Goal: Information Seeking & Learning: Learn about a topic

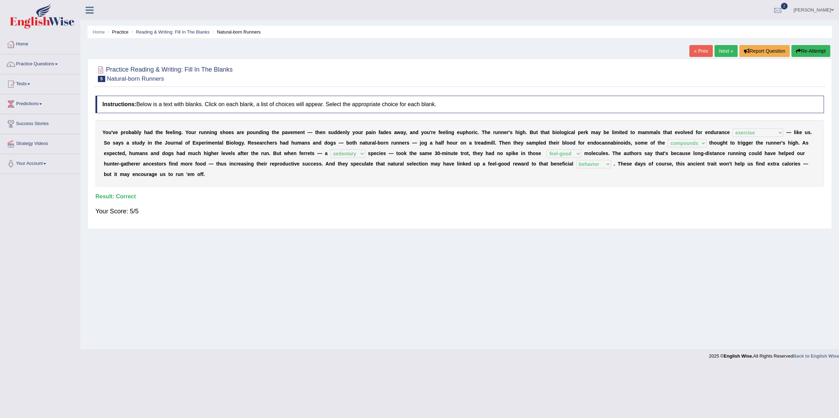
select select "exercise"
select select "compounds"
select select "sedentary"
select select "feel-good"
select select "behavior"
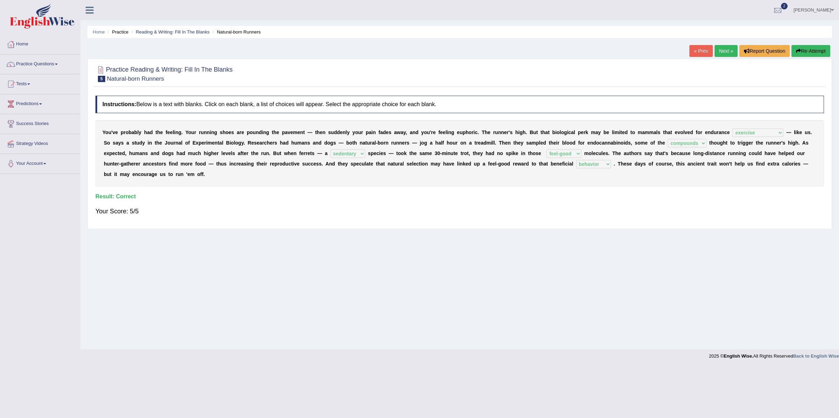
click at [719, 53] on link "Next »" at bounding box center [725, 51] width 23 height 12
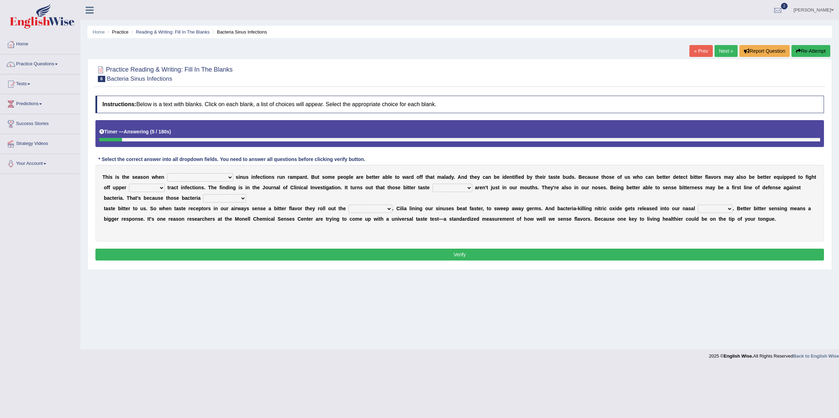
click at [187, 178] on select "conventicle [DEMOGRAPHIC_DATA] bacterial prissier" at bounding box center [200, 177] width 66 height 8
select select "bacterial"
click at [167, 174] on select "conventicle [DEMOGRAPHIC_DATA] bacterial prissier" at bounding box center [200, 177] width 66 height 8
click at [197, 179] on select "conventicle [DEMOGRAPHIC_DATA] bacterial prissier" at bounding box center [200, 177] width 66 height 8
click at [167, 174] on select "conventicle atheist bacterial prissier" at bounding box center [200, 177] width 66 height 8
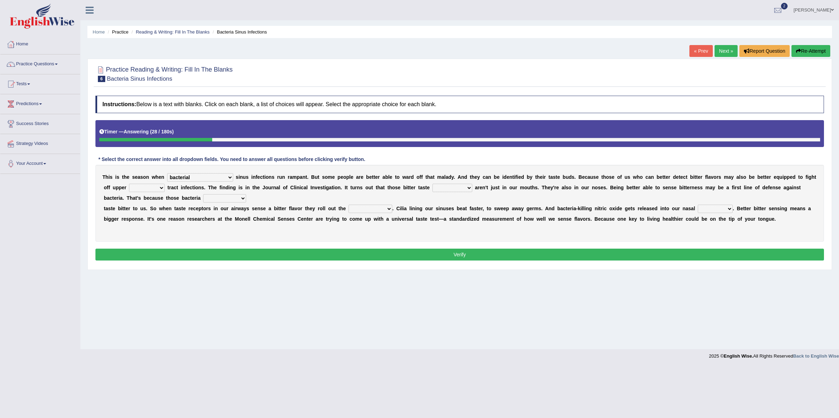
click at [136, 190] on select "faulty respiratory togae gawky" at bounding box center [147, 188] width 36 height 8
select select "respiratory"
click at [129, 185] on select "faulty respiratory togae gawky" at bounding box center [147, 188] width 36 height 8
click at [432, 189] on select "depressions dinners submissions receptors" at bounding box center [452, 188] width 40 height 8
select select "receptors"
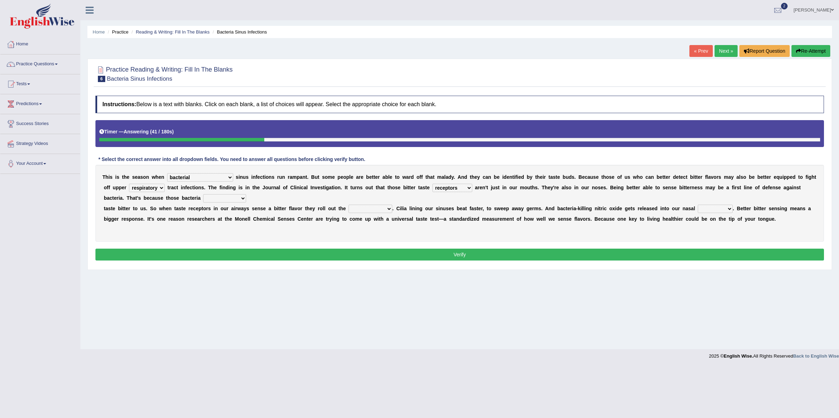
click at [432, 185] on select "depressions dinners submissions receptors" at bounding box center [452, 188] width 40 height 8
click at [203, 200] on select "purposelessly actually diagonally providently" at bounding box center [224, 198] width 43 height 8
select select "actually"
click at [203, 195] on select "purposelessly actually diagonally providently" at bounding box center [224, 198] width 43 height 8
click at [364, 211] on select "defenses contradictions chestnuts pelvis" at bounding box center [370, 209] width 44 height 8
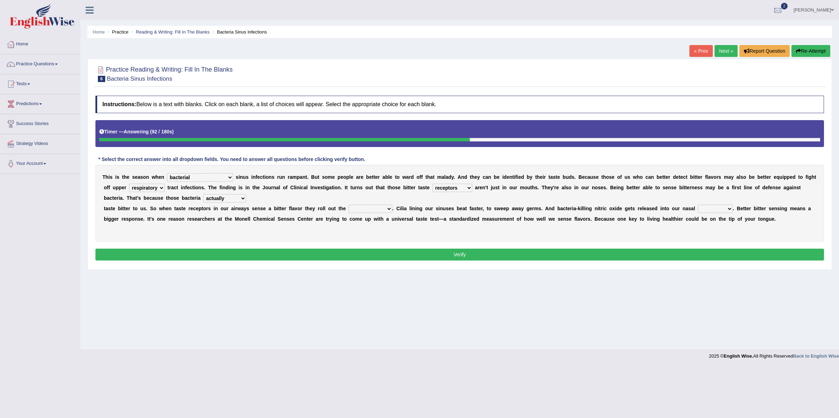
click at [349, 205] on select "defenses contradictions chestnuts pelvis" at bounding box center [370, 209] width 44 height 8
click at [364, 211] on select "defenses contradictions chestnuts pelvis" at bounding box center [370, 209] width 44 height 8
select select "defenses"
click at [349, 205] on select "defenses contradictions chestnuts pelvis" at bounding box center [370, 209] width 44 height 8
click at [203, 199] on select "purposelessly actually diagonally providently" at bounding box center [224, 198] width 43 height 8
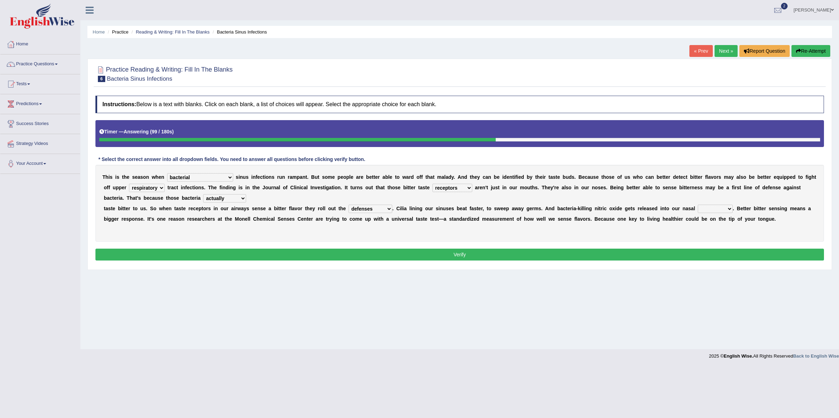
click at [203, 195] on select "purposelessly actually diagonally providently" at bounding box center [224, 198] width 43 height 8
click at [203, 200] on select "purposelessly actually diagonally providently" at bounding box center [224, 198] width 43 height 8
select select "actually"
click at [203, 195] on select "purposelessly actually diagonally providently" at bounding box center [224, 198] width 43 height 8
click at [717, 210] on select "causalities localities infirmities cavities" at bounding box center [714, 209] width 35 height 8
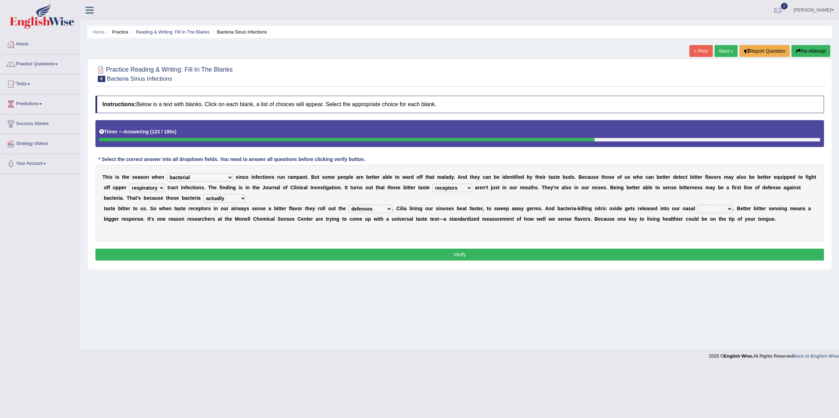
select select "cavities"
click at [699, 205] on select "causalities localities infirmities cavities" at bounding box center [714, 209] width 35 height 8
click at [203, 199] on select "purposelessly actually diagonally providently" at bounding box center [224, 198] width 43 height 8
select select "purposelessly"
click at [203, 195] on select "purposelessly actually diagonally providently" at bounding box center [224, 198] width 43 height 8
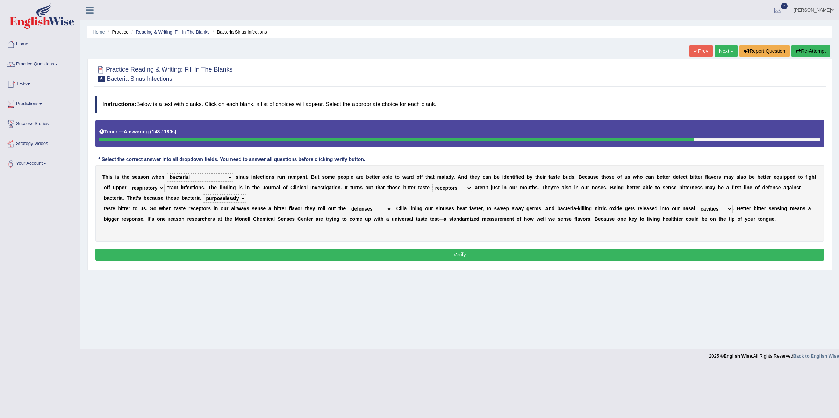
click at [360, 254] on button "Verify" at bounding box center [459, 255] width 728 height 12
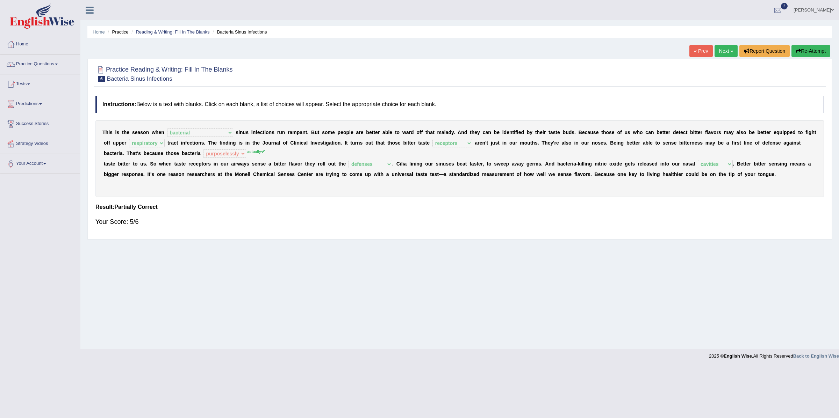
click at [716, 55] on link "Next »" at bounding box center [725, 51] width 23 height 12
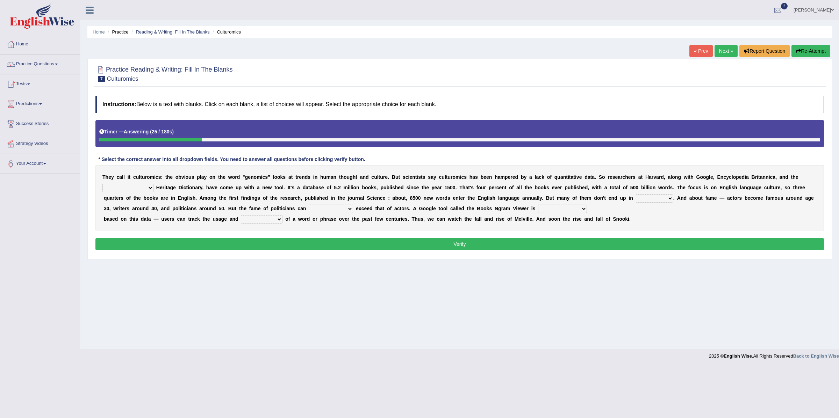
click at [137, 188] on select "Mettlesome Silicon Acetaminophen American" at bounding box center [127, 188] width 51 height 8
select select "American"
click at [102, 185] on select "Mettlesome Silicon Acetaminophen American" at bounding box center [127, 188] width 51 height 8
click at [646, 197] on select "veterinaries fairies dictionaries smithies" at bounding box center [654, 198] width 37 height 8
select select "dictionaries"
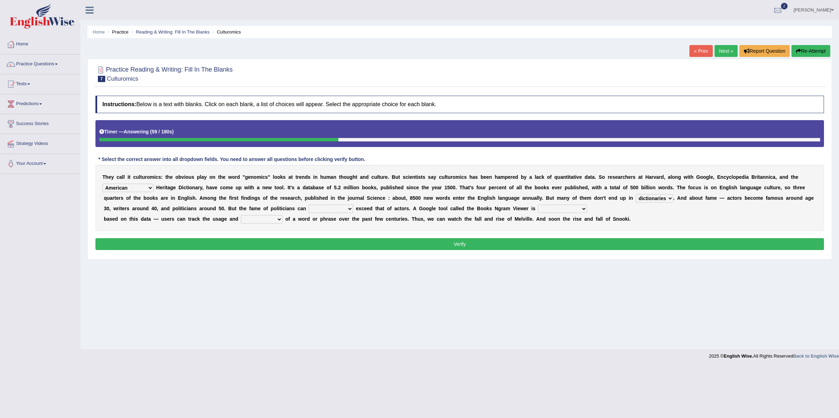
click at [636, 195] on select "veterinaries fairies dictionaries smithies" at bounding box center [654, 198] width 37 height 8
click at [314, 210] on select "intelligibly eventually venturesomely preferably" at bounding box center [331, 209] width 44 height 8
click at [309, 205] on select "intelligibly eventually venturesomely preferably" at bounding box center [331, 209] width 44 height 8
click at [314, 210] on select "intelligibly eventually venturesomely preferably" at bounding box center [331, 209] width 44 height 8
click at [323, 210] on select "intelligibly eventually venturesomely preferably" at bounding box center [331, 209] width 44 height 8
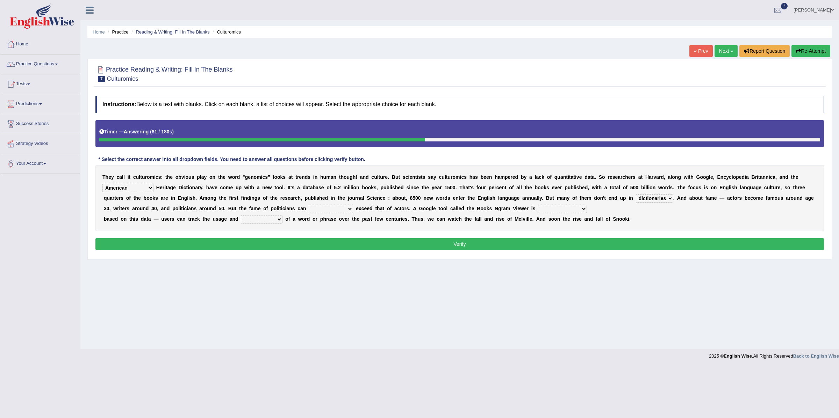
select select "eventually"
click at [309, 205] on select "intelligibly eventually venturesomely preferably" at bounding box center [331, 209] width 44 height 8
click at [547, 212] on select "nonoccupational nonbreakable trainable available" at bounding box center [562, 209] width 49 height 8
click at [540, 205] on select "nonoccupational nonbreakable trainable available" at bounding box center [562, 209] width 49 height 8
click at [576, 216] on div "T h e y c a l l i t c u l t u r o m i c s : t h e o b v i o u s p l a y o n t h…" at bounding box center [459, 198] width 728 height 66
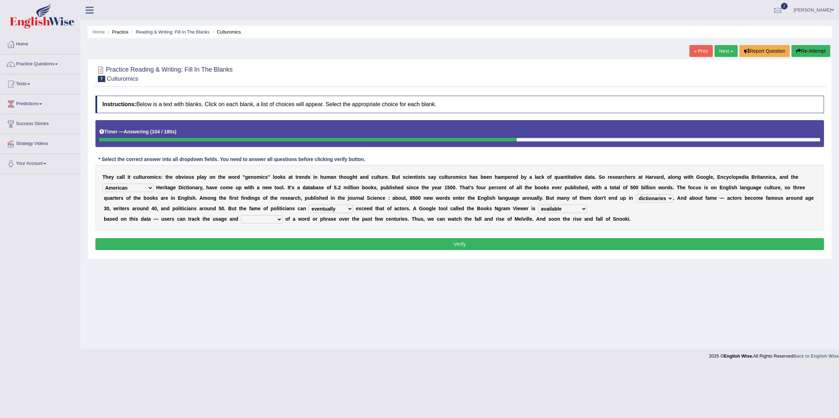
click at [572, 210] on select "nonoccupational nonbreakable trainable available" at bounding box center [562, 209] width 49 height 8
select select "trainable"
click at [540, 205] on select "nonoccupational nonbreakable trainable available" at bounding box center [562, 209] width 49 height 8
click at [268, 220] on select "frequency derisory drearily inappreciably" at bounding box center [262, 219] width 42 height 8
select select "frequency"
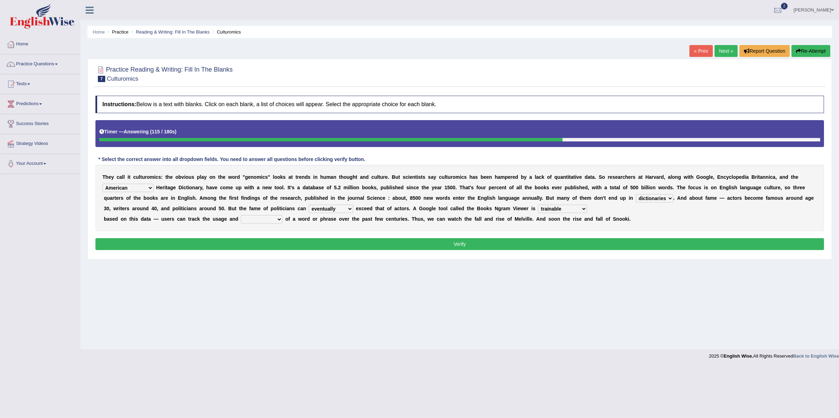
click at [241, 216] on select "frequency derisory drearily inappreciably" at bounding box center [262, 219] width 42 height 8
click at [552, 211] on select "nonoccupational nonbreakable trainable available" at bounding box center [562, 209] width 49 height 8
select select "available"
click at [540, 205] on select "nonoccupational nonbreakable trainable available" at bounding box center [562, 209] width 49 height 8
click at [648, 201] on select "veterinaries fairies dictionaries smithies" at bounding box center [654, 198] width 37 height 8
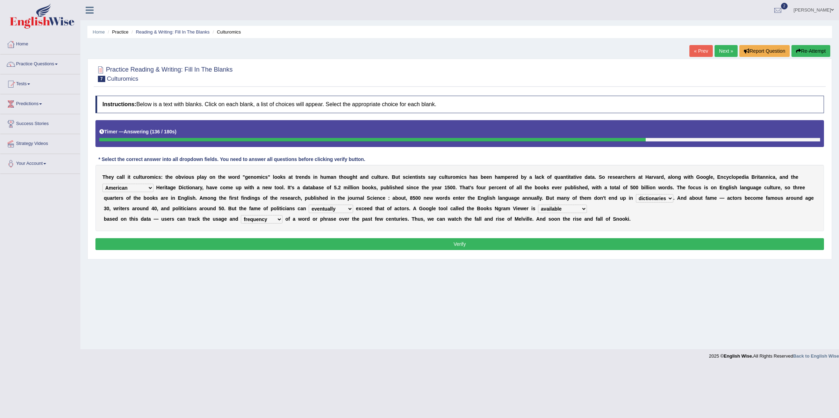
click at [636, 195] on select "veterinaries fairies dictionaries smithies" at bounding box center [654, 198] width 37 height 8
click at [531, 244] on button "Verify" at bounding box center [459, 244] width 728 height 12
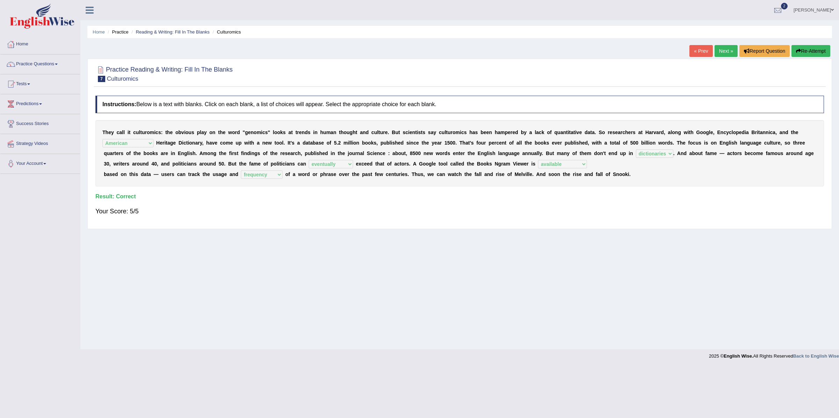
click at [718, 49] on link "Next »" at bounding box center [725, 51] width 23 height 12
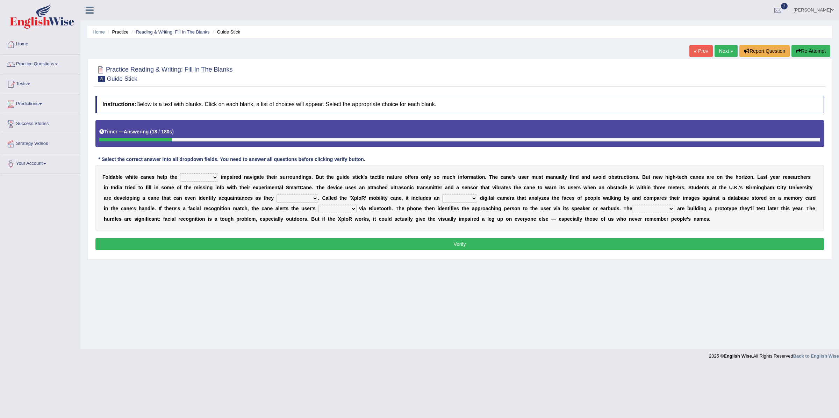
click at [192, 179] on select "felicity insensitivity visually malleability" at bounding box center [199, 177] width 38 height 8
select select "visually"
click at [180, 174] on select "felicity insensitivity visually malleability" at bounding box center [199, 177] width 38 height 8
click at [303, 201] on select "likelihood throat northernmost approach" at bounding box center [297, 198] width 42 height 8
select select "approach"
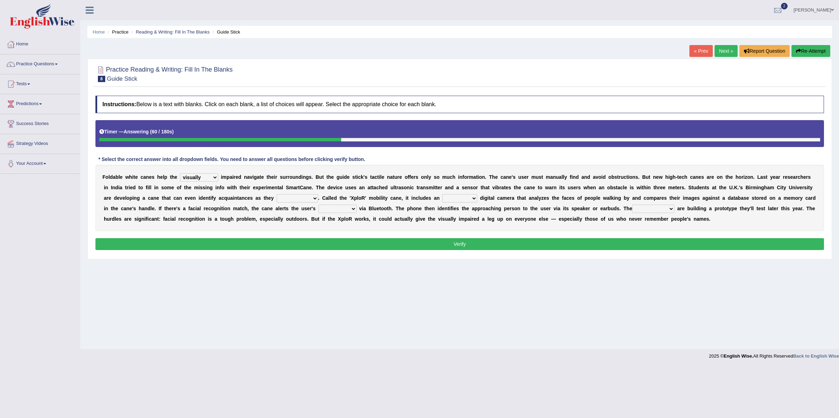
click at [276, 195] on select "likelihood throat northernmost approach" at bounding box center [297, 198] width 42 height 8
click at [460, 198] on select "untested embedded deadest skinhead" at bounding box center [459, 198] width 35 height 8
select select "embedded"
click at [444, 195] on select "untested embedded deadest skinhead" at bounding box center [459, 198] width 35 height 8
click at [354, 211] on select "waterborne alone smartphone postpone" at bounding box center [337, 209] width 38 height 8
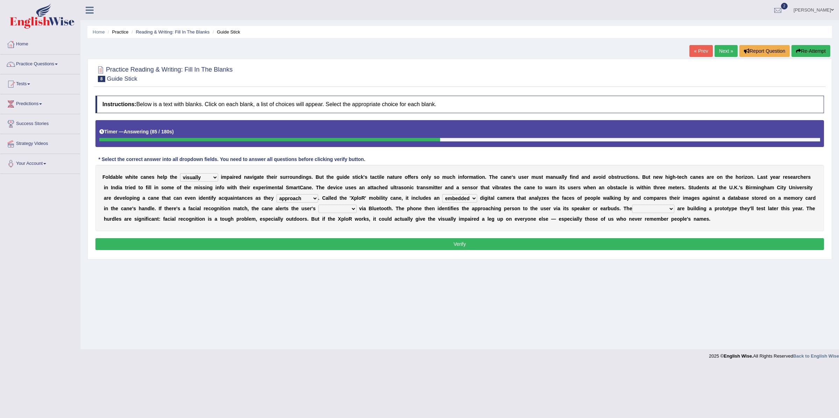
select select "smartphone"
click at [332, 205] on select "waterborne alone smartphone postpone" at bounding box center [337, 209] width 38 height 8
click at [355, 210] on select "waterborne alone smartphone postpone" at bounding box center [337, 209] width 38 height 8
click at [332, 205] on select "waterborne alone smartphone postpone" at bounding box center [337, 209] width 38 height 8
click at [356, 212] on select "waterborne alone smartphone postpone" at bounding box center [337, 209] width 38 height 8
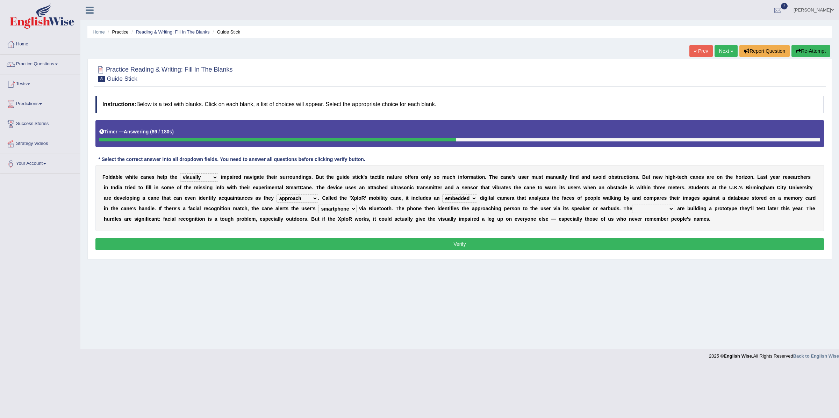
click at [332, 205] on select "waterborne alone smartphone postpone" at bounding box center [337, 209] width 38 height 8
click at [658, 209] on select "jurisprudence bootless students jukebox" at bounding box center [653, 209] width 42 height 8
select select "students"
click at [647, 205] on select "jurisprudence bootless students jukebox" at bounding box center [653, 209] width 42 height 8
click at [164, 244] on button "Verify" at bounding box center [459, 244] width 728 height 12
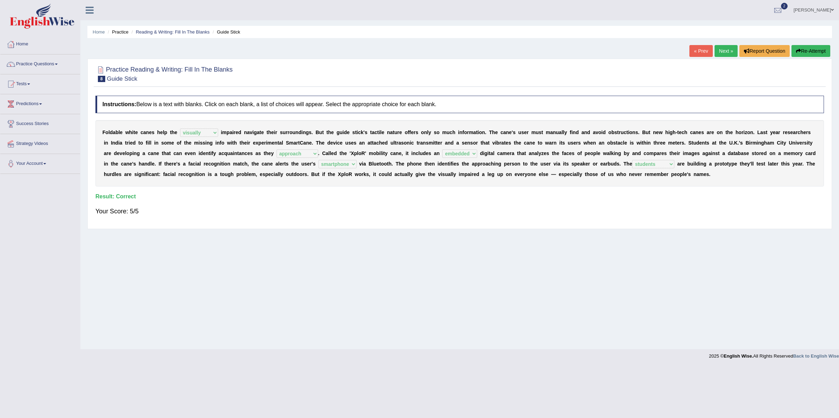
click at [709, 54] on div "« Prev Next » Report Question Re-Attempt" at bounding box center [760, 52] width 143 height 14
click at [37, 65] on link "Practice Questions" at bounding box center [40, 63] width 80 height 17
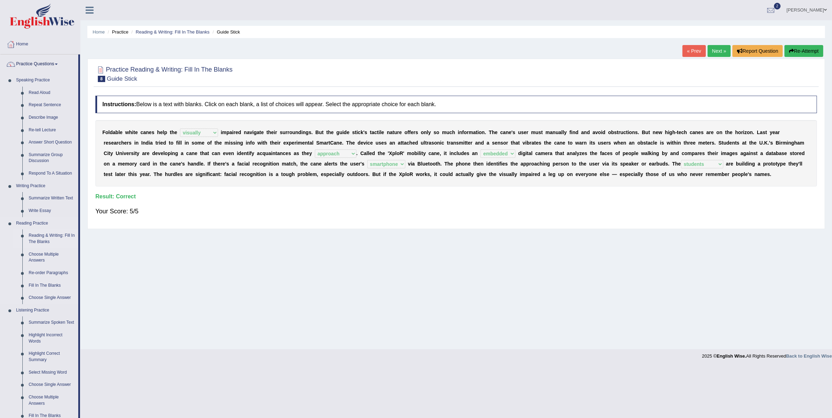
click at [39, 237] on link "Reading & Writing: Fill In The Blanks" at bounding box center [52, 239] width 53 height 19
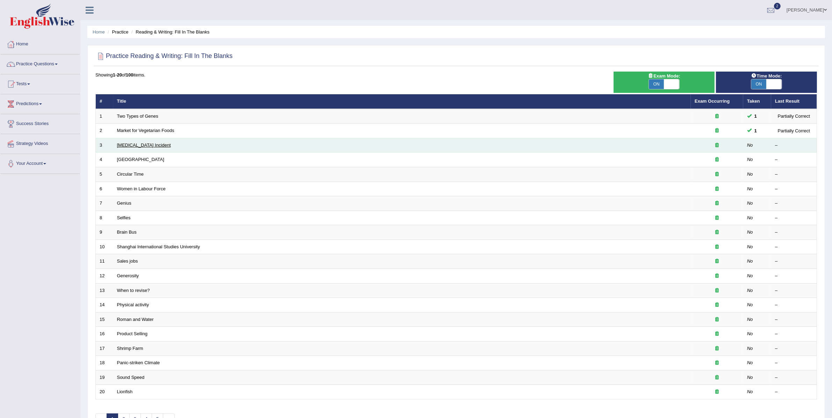
click at [135, 145] on link "[MEDICAL_DATA] Incident" at bounding box center [144, 145] width 54 height 5
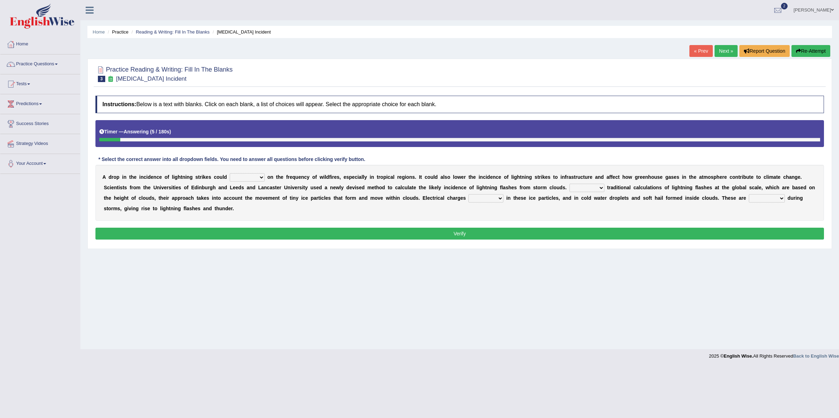
click at [243, 178] on select "dwell focus impact depend" at bounding box center [247, 177] width 35 height 8
click at [248, 177] on select "dwell focus impact depend" at bounding box center [247, 177] width 35 height 8
click at [241, 181] on select "dwell focus impact depend" at bounding box center [247, 177] width 35 height 8
select select "impact"
click at [230, 174] on select "dwell focus impact depend" at bounding box center [247, 177] width 35 height 8
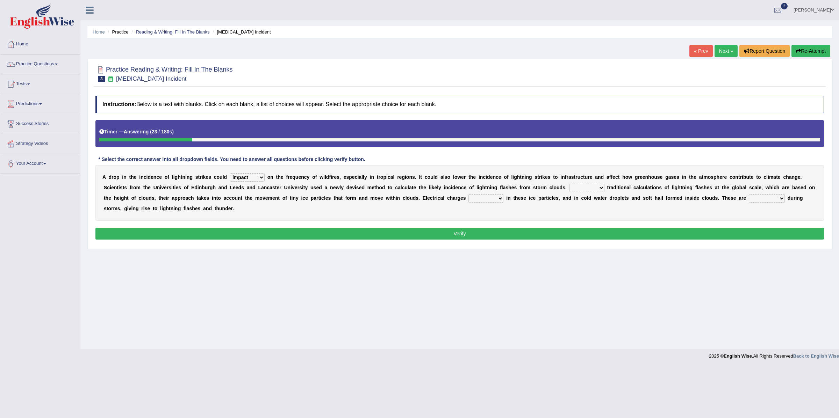
click at [591, 188] on select "Unlike Unless Except Besides" at bounding box center [586, 188] width 35 height 8
select select "Unlike"
click at [569, 185] on select "Unlike Unless Except Besides" at bounding box center [586, 188] width 35 height 8
click at [487, 200] on select "run off build up mess up zoom in" at bounding box center [485, 198] width 35 height 8
select select "build up"
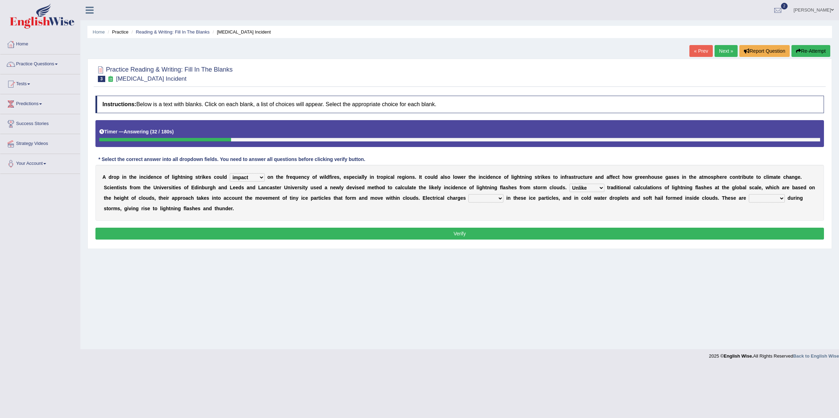
click at [469, 195] on select "run off build up mess up zoom in" at bounding box center [485, 198] width 35 height 8
click at [765, 197] on select "collected diverted rounded discharged" at bounding box center [766, 198] width 36 height 8
select select "collected"
click at [749, 195] on select "collected diverted rounded discharged" at bounding box center [766, 198] width 36 height 8
click at [716, 233] on button "Verify" at bounding box center [459, 234] width 728 height 12
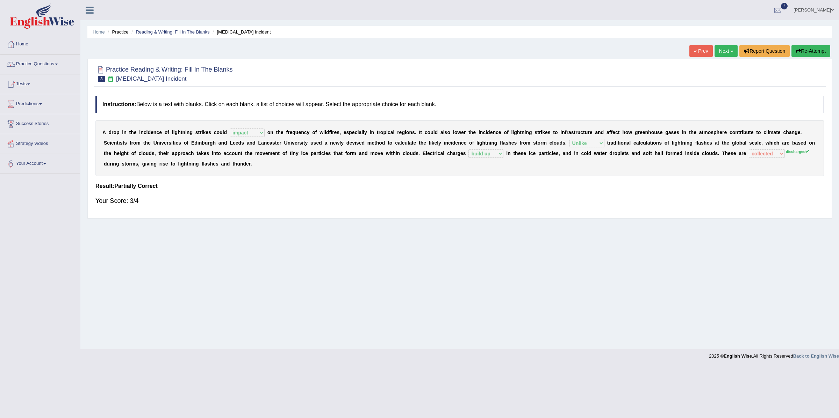
click at [721, 53] on link "Next »" at bounding box center [725, 51] width 23 height 12
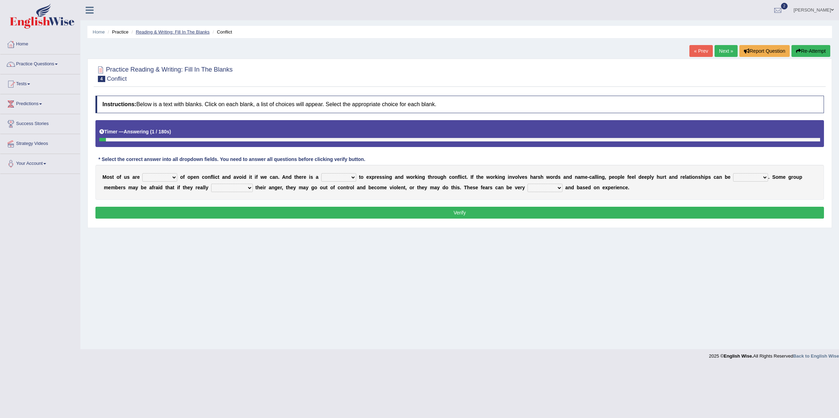
click at [168, 31] on link "Reading & Writing: Fill In The Blanks" at bounding box center [173, 31] width 74 height 5
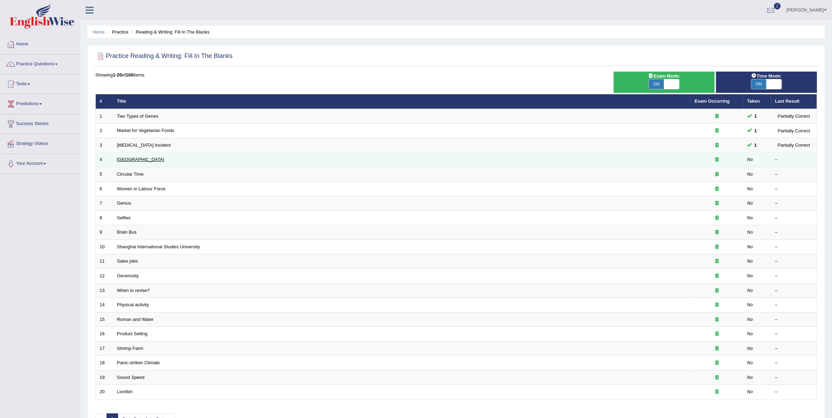
click at [123, 159] on link "[GEOGRAPHIC_DATA]" at bounding box center [140, 159] width 47 height 5
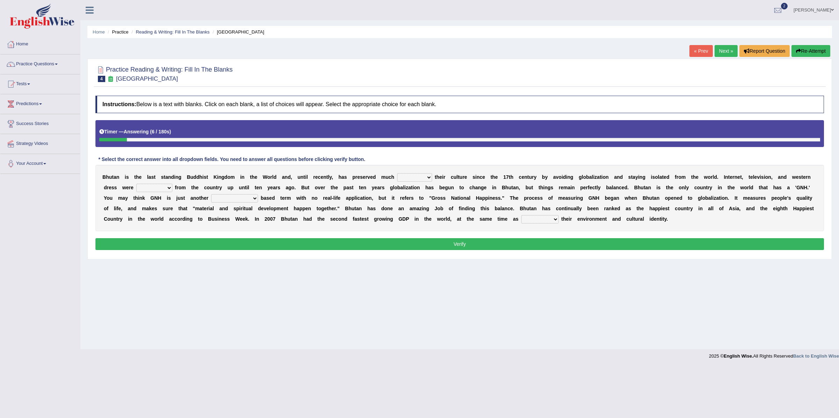
click at [406, 178] on select "of about to for" at bounding box center [414, 177] width 35 height 8
select select "about"
click at [397, 174] on select "of about to for" at bounding box center [414, 177] width 35 height 8
click at [167, 187] on select "summoned observed displayed banned" at bounding box center [154, 188] width 36 height 8
select select "banned"
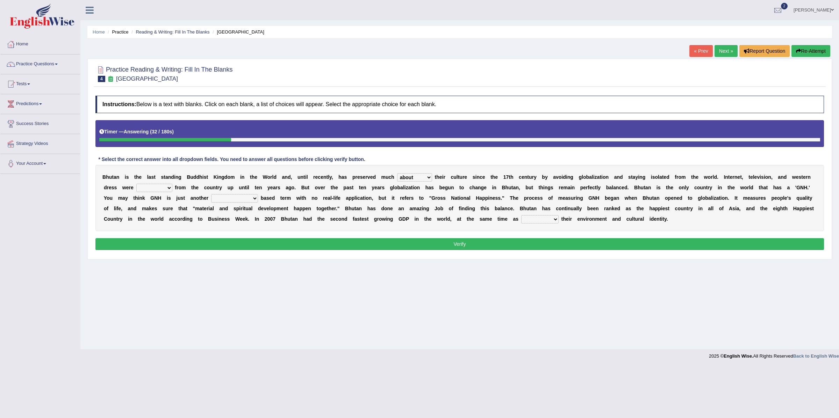
click at [136, 185] on select "summoned observed displayed banned" at bounding box center [154, 188] width 36 height 8
click at [233, 199] on select "statistically barely overwhelmingly roughly" at bounding box center [234, 198] width 47 height 8
select select "statistically"
click at [211, 195] on select "statistically barely overwhelmingly roughly" at bounding box center [234, 198] width 47 height 8
click at [245, 197] on select "statistically barely overwhelmingly roughly" at bounding box center [234, 198] width 47 height 8
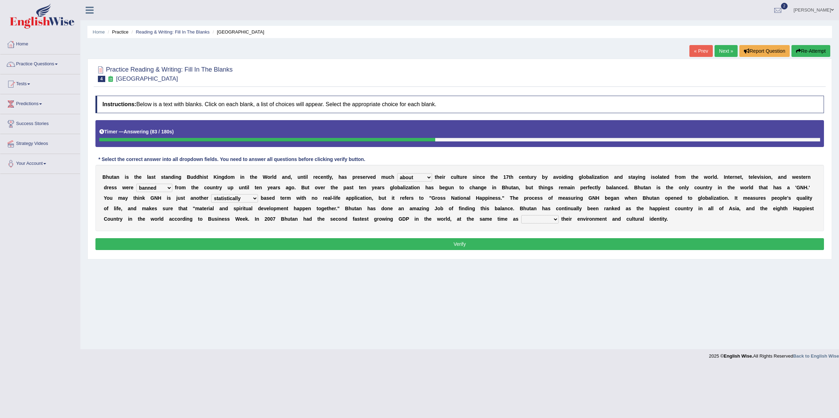
click at [547, 221] on select "demeaning intruding maintaining mourning" at bounding box center [539, 219] width 37 height 8
select select "maintaining"
click at [521, 216] on select "demeaning intruding maintaining mourning" at bounding box center [539, 219] width 37 height 8
click at [332, 250] on button "Verify" at bounding box center [459, 244] width 728 height 12
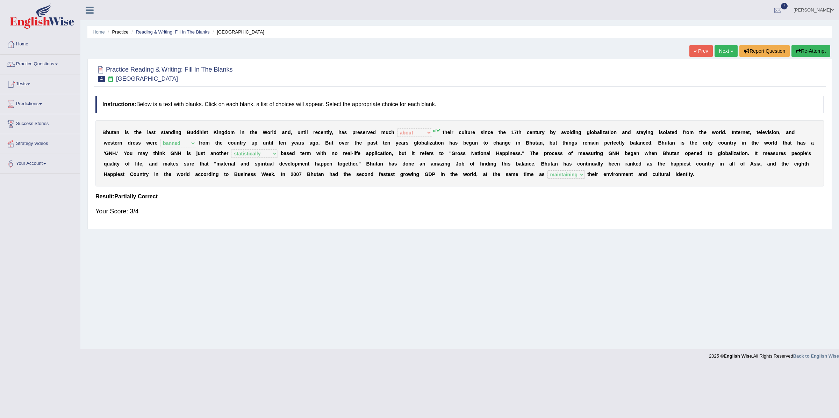
click at [728, 55] on link "Next »" at bounding box center [725, 51] width 23 height 12
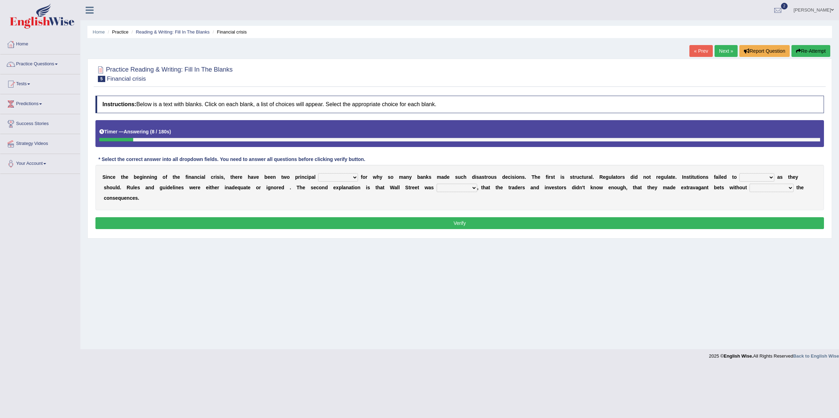
click at [329, 178] on select "explanations debates excuses examples" at bounding box center [338, 177] width 40 height 8
select select "explanations"
click at [318, 174] on select "explanations debates excuses examples" at bounding box center [338, 177] width 40 height 8
click at [756, 179] on select "function use stabilize maintain" at bounding box center [756, 177] width 35 height 8
select select "function"
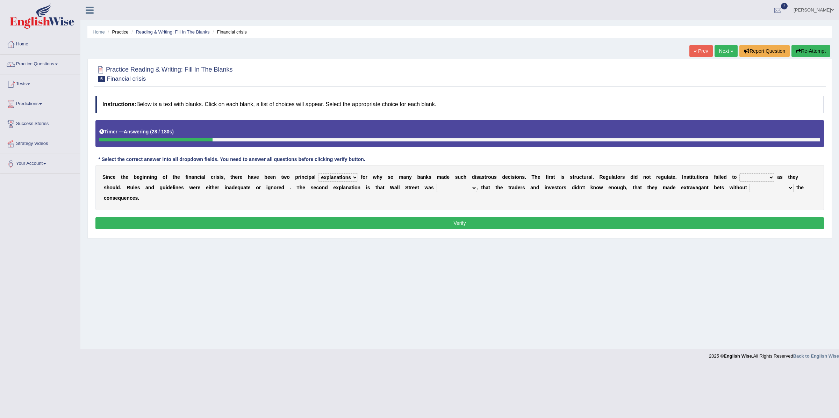
click at [739, 174] on select "function use stabilize maintain" at bounding box center [756, 177] width 35 height 8
click at [447, 188] on select "rough rampant incompetent irresponsible" at bounding box center [456, 188] width 41 height 8
select select "irresponsible"
click at [436, 185] on select "rough rampant incompetent irresponsible" at bounding box center [456, 188] width 41 height 8
click at [762, 190] on select "counting understanding correcting valuing" at bounding box center [771, 188] width 44 height 8
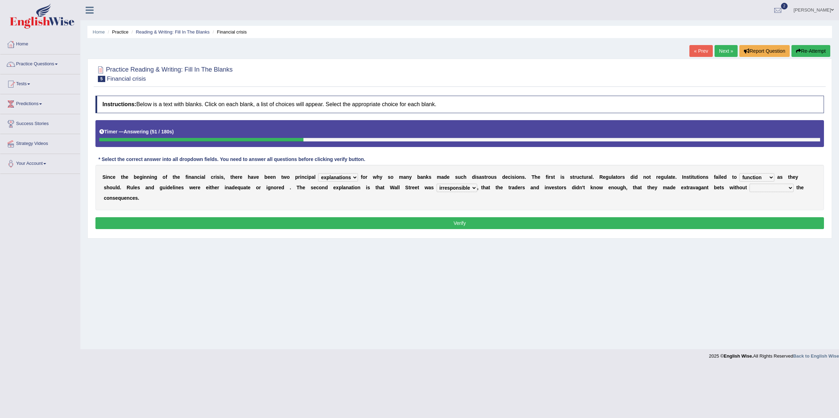
click at [774, 187] on select "counting understanding correcting valuing" at bounding box center [771, 188] width 44 height 8
select select "understanding"
click at [751, 185] on select "counting understanding correcting valuing" at bounding box center [771, 188] width 44 height 8
click at [729, 222] on button "Verify" at bounding box center [459, 223] width 728 height 12
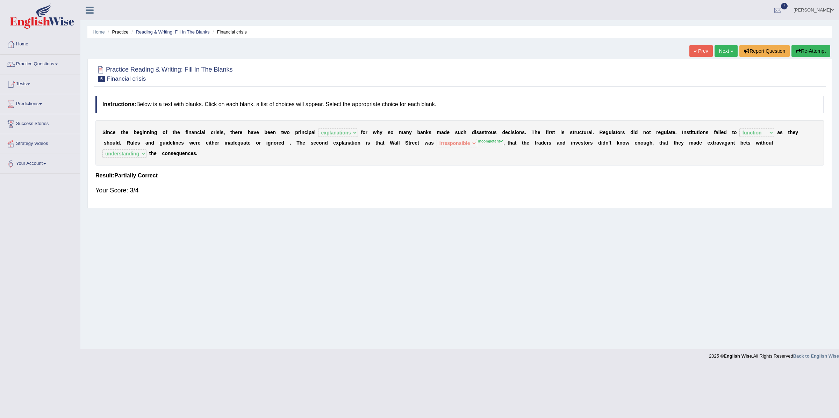
click at [721, 49] on link "Next »" at bounding box center [725, 51] width 23 height 12
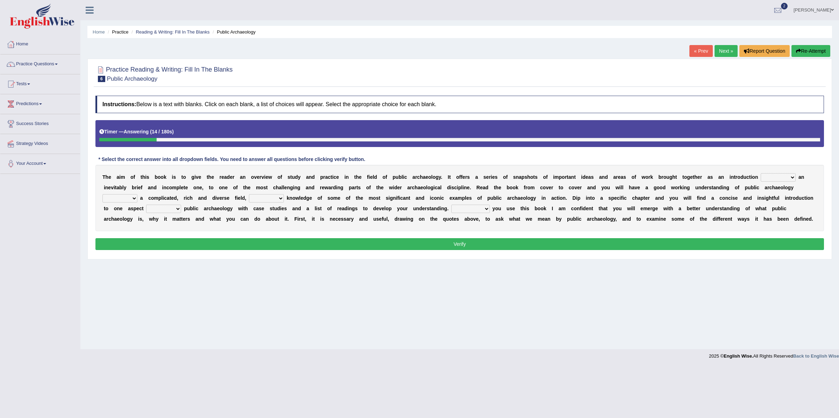
click at [767, 178] on select "because albeit unless despite" at bounding box center [777, 177] width 35 height 8
click at [761, 180] on select "because albeit unless despite" at bounding box center [777, 177] width 35 height 8
select select "despite"
click at [760, 174] on select "because albeit unless despite" at bounding box center [777, 177] width 35 height 8
click at [130, 201] on select "for along with as" at bounding box center [119, 198] width 35 height 8
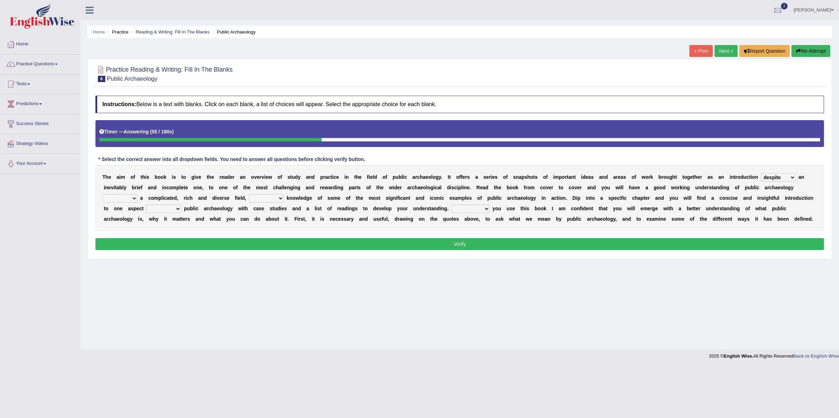
click at [102, 195] on select "for along with as" at bounding box center [119, 198] width 35 height 8
click at [277, 198] on select "despite of whatever as well as as though" at bounding box center [266, 198] width 35 height 8
click at [125, 198] on select "for along with as" at bounding box center [119, 198] width 35 height 8
select select "as"
click at [102, 195] on select "for along with as" at bounding box center [119, 198] width 35 height 8
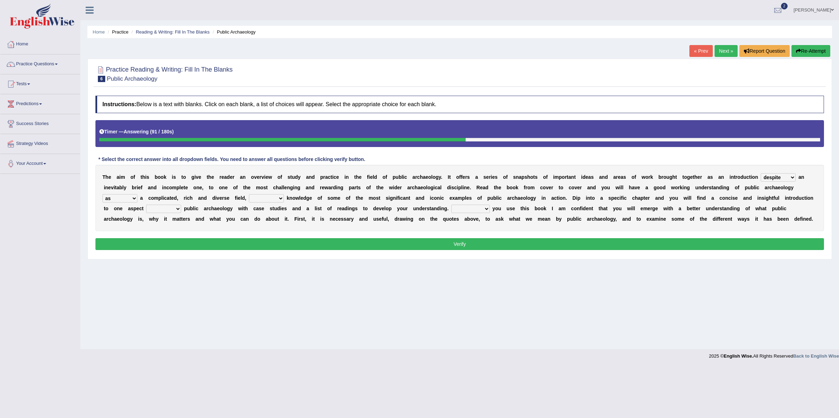
click at [260, 199] on select "despite of whatever as well as as though" at bounding box center [266, 198] width 35 height 8
click at [249, 195] on select "despite of whatever as well as as though" at bounding box center [266, 198] width 35 height 8
click at [117, 201] on select "for along with as" at bounding box center [119, 198] width 35 height 8
click at [262, 201] on select "despite of whatever as well as as though" at bounding box center [266, 198] width 35 height 8
select select "as well as"
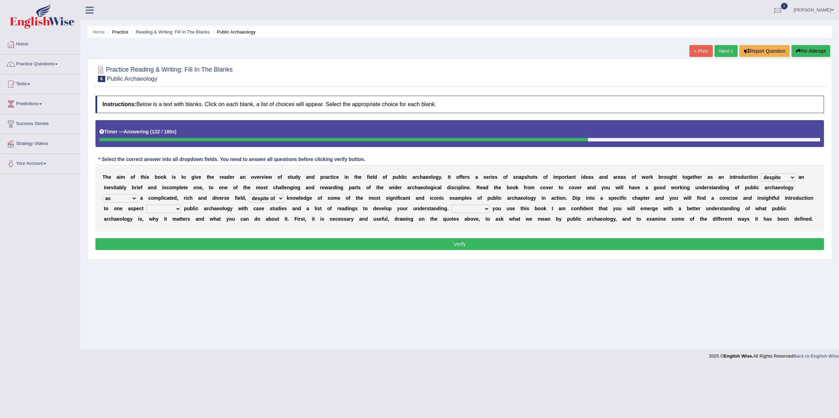
click at [249, 195] on select "despite of whatever as well as as though" at bounding box center [266, 198] width 35 height 8
click at [172, 213] on select "in on by of" at bounding box center [163, 209] width 35 height 8
select select "of"
click at [146, 205] on select "in on by of" at bounding box center [163, 209] width 35 height 8
click at [473, 209] on select "Even That However Considering" at bounding box center [470, 209] width 38 height 8
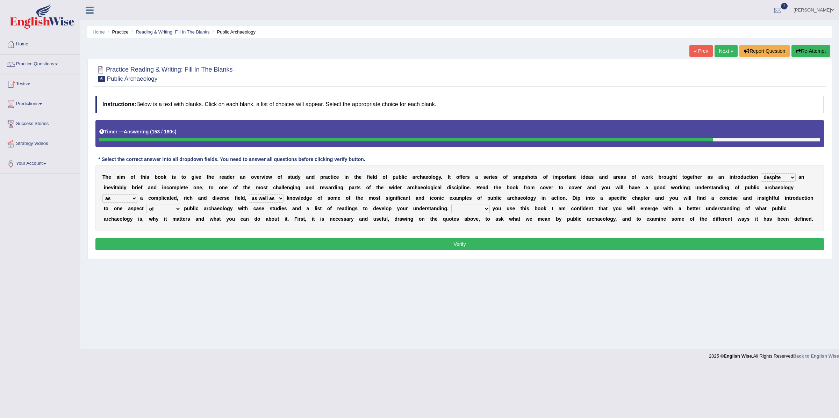
select select "However"
click at [451, 205] on select "Even That However Considering" at bounding box center [470, 209] width 38 height 8
click at [771, 178] on select "because albeit unless despite" at bounding box center [777, 177] width 35 height 8
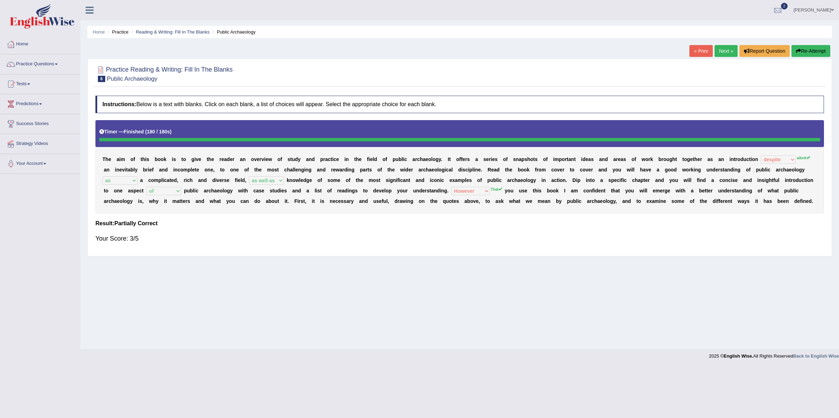
drag, startPoint x: 817, startPoint y: 201, endPoint x: 336, endPoint y: 182, distance: 481.2
click at [350, 182] on div "T h e a i m o f t h i s b o o k i s t o g i v e t h e r e a d e r a n o v e r v…" at bounding box center [459, 166] width 728 height 93
drag, startPoint x: 103, startPoint y: 161, endPoint x: 275, endPoint y: 175, distance: 172.9
click at [275, 175] on div "T h e a i m o f t h i s b o o k i s t o g i v e t h e r e a d e r a n o v e r v…" at bounding box center [459, 166] width 728 height 93
click at [276, 175] on div "T h e a i m o f t h i s b o o k i s t o g i v e t h e r e a d e r a n o v e r v…" at bounding box center [459, 166] width 728 height 93
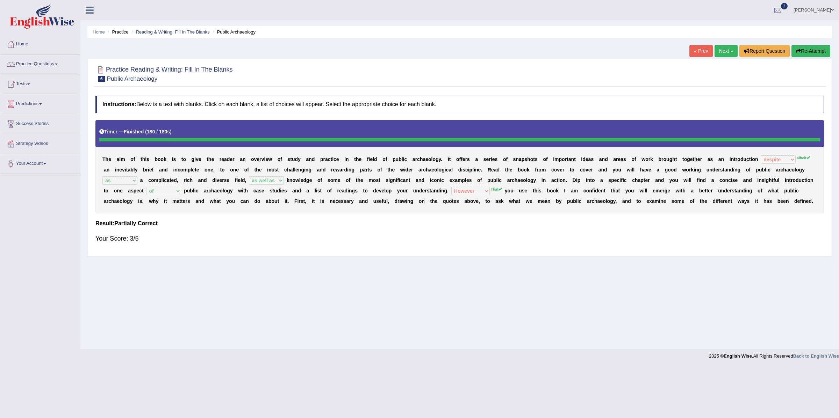
click at [367, 196] on div "T h e a i m o f t h i s b o o k i s t o g i v e t h e r e a d e r a n o v e r v…" at bounding box center [459, 166] width 728 height 93
click at [364, 190] on b "o" at bounding box center [365, 191] width 3 height 6
click at [371, 191] on b at bounding box center [371, 191] width 3 height 6
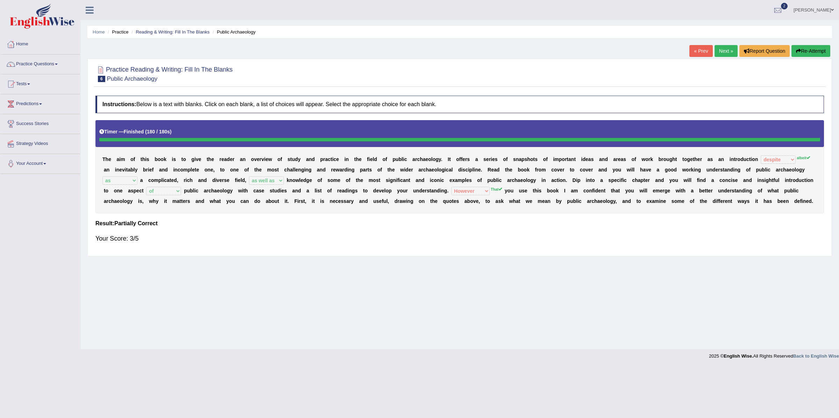
click at [371, 191] on b at bounding box center [371, 191] width 3 height 6
click at [721, 56] on link "Next »" at bounding box center [725, 51] width 23 height 12
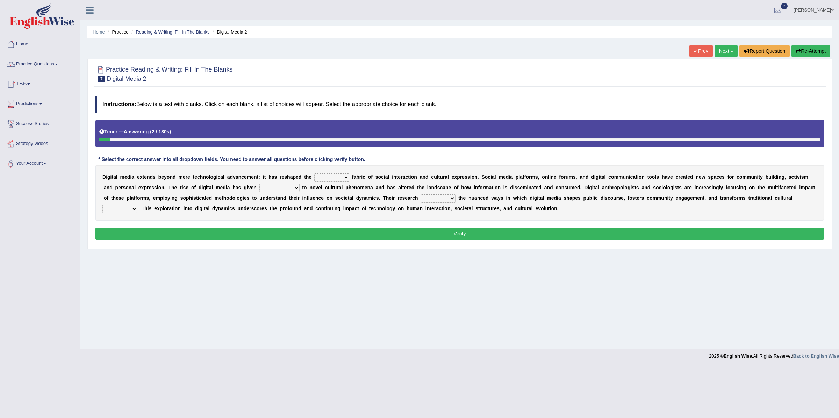
click at [330, 176] on select "very somehow somewhat both" at bounding box center [331, 177] width 35 height 8
select select "very"
click at [314, 174] on select "very somehow somewhat both" at bounding box center [331, 177] width 35 height 8
click at [272, 191] on select "movement sight development birth" at bounding box center [279, 188] width 40 height 8
click at [269, 190] on select "movement sight development birth" at bounding box center [279, 188] width 40 height 8
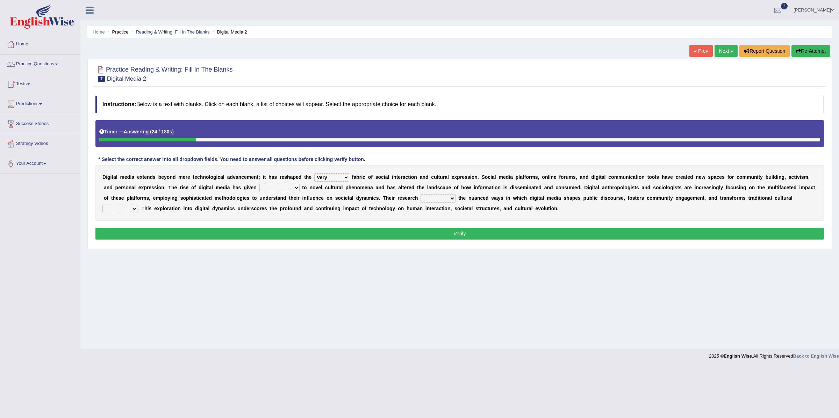
select select "birth"
click at [259, 185] on select "movement sight development birth" at bounding box center [279, 188] width 40 height 8
click at [443, 202] on select "installs examines claims admits" at bounding box center [437, 198] width 35 height 8
select select "examines"
click at [420, 195] on select "installs examines claims admits" at bounding box center [437, 198] width 35 height 8
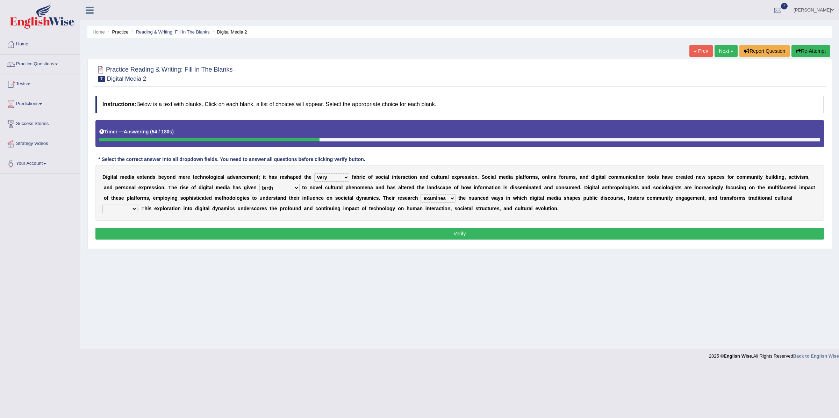
click at [130, 209] on select "practices manuals cores comments" at bounding box center [119, 209] width 35 height 8
select select "practices"
click at [102, 205] on select "practices manuals cores comments" at bounding box center [119, 209] width 35 height 8
click at [207, 226] on div "Instructions: Below is a text with blanks. Click on each blank, a list of choic…" at bounding box center [460, 168] width 732 height 153
click at [194, 237] on button "Verify" at bounding box center [459, 234] width 728 height 12
